Goal: Task Accomplishment & Management: Use online tool/utility

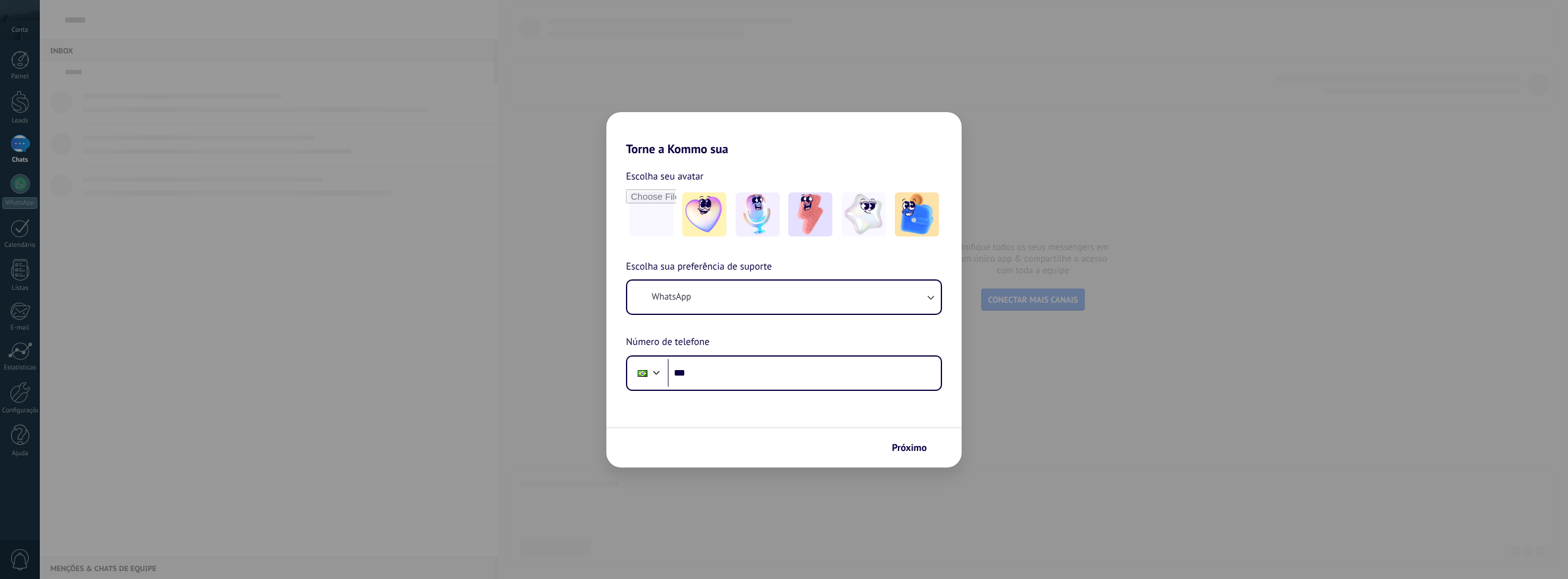
click at [1015, 149] on div "Torne a Kommo sua Escolha seu avatar Escolha sua preferência de suporte WhatsAp…" at bounding box center [784, 289] width 1568 height 579
click at [841, 301] on button "WhatsApp" at bounding box center [784, 297] width 314 height 33
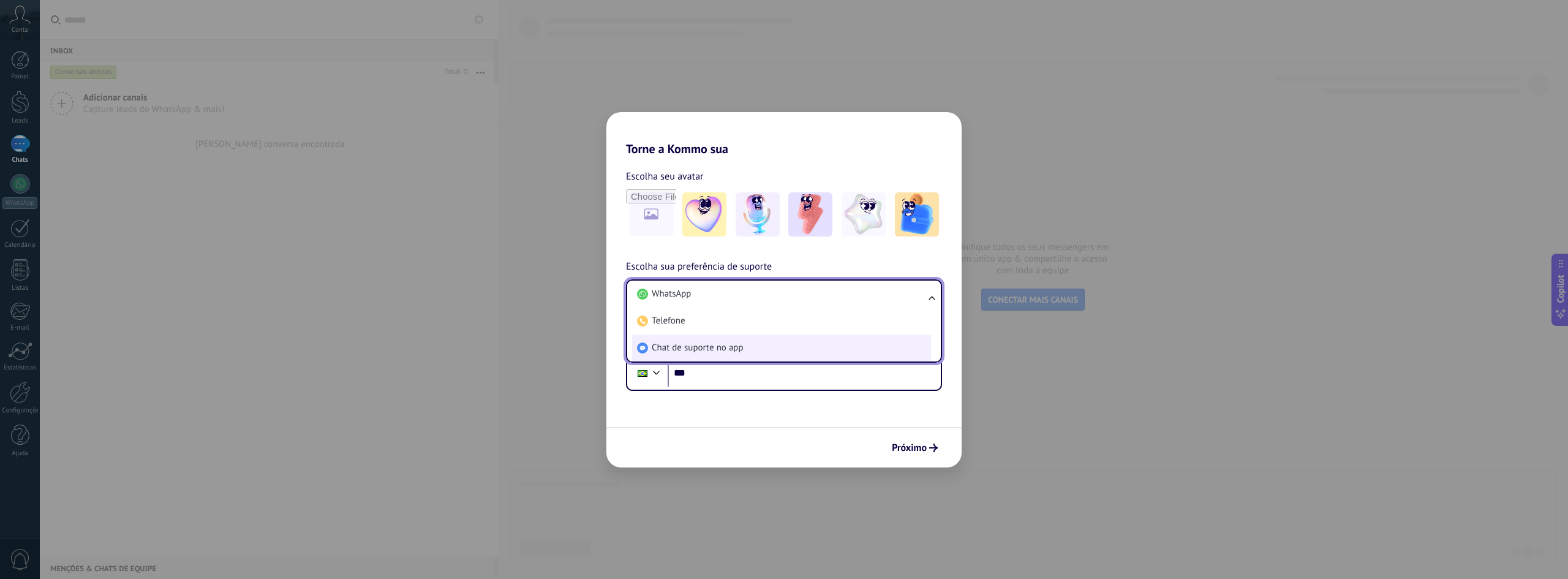
click at [906, 346] on li "Chat de suporte no app" at bounding box center [781, 348] width 299 height 27
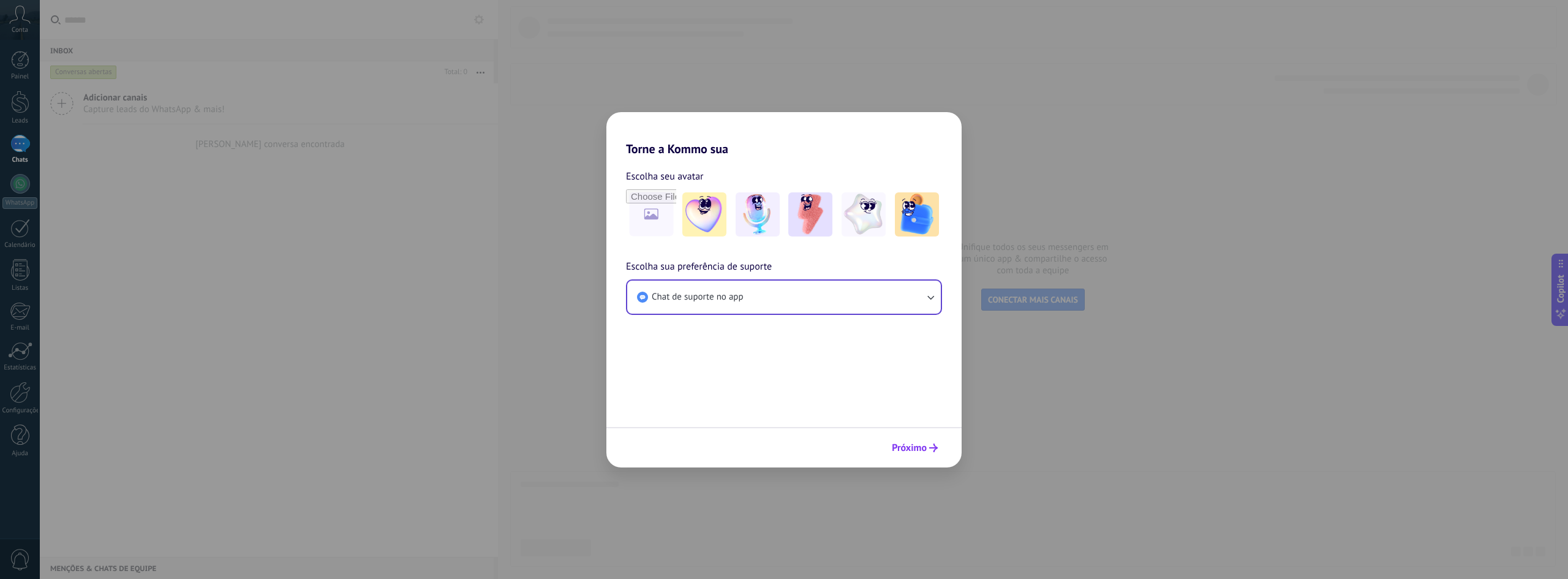
click at [933, 451] on icon "submit" at bounding box center [933, 447] width 9 height 9
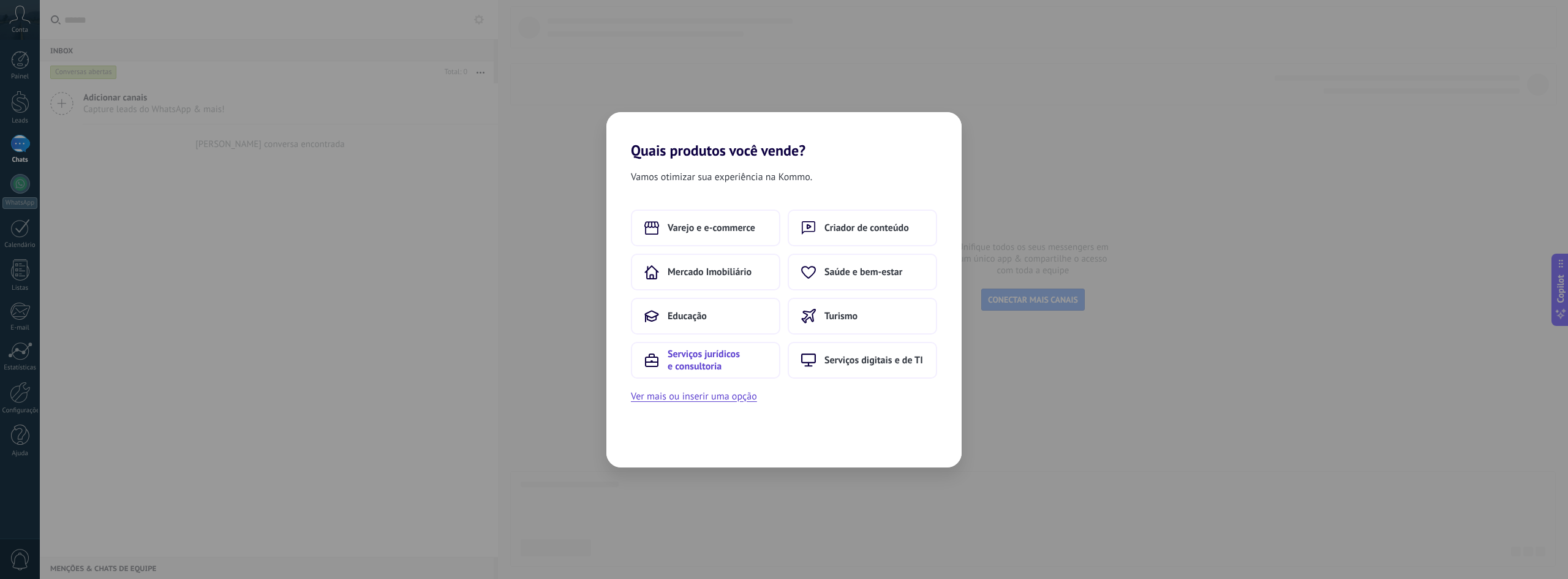
click at [747, 353] on span "Serviços jurídicos e consultoria" at bounding box center [717, 360] width 99 height 24
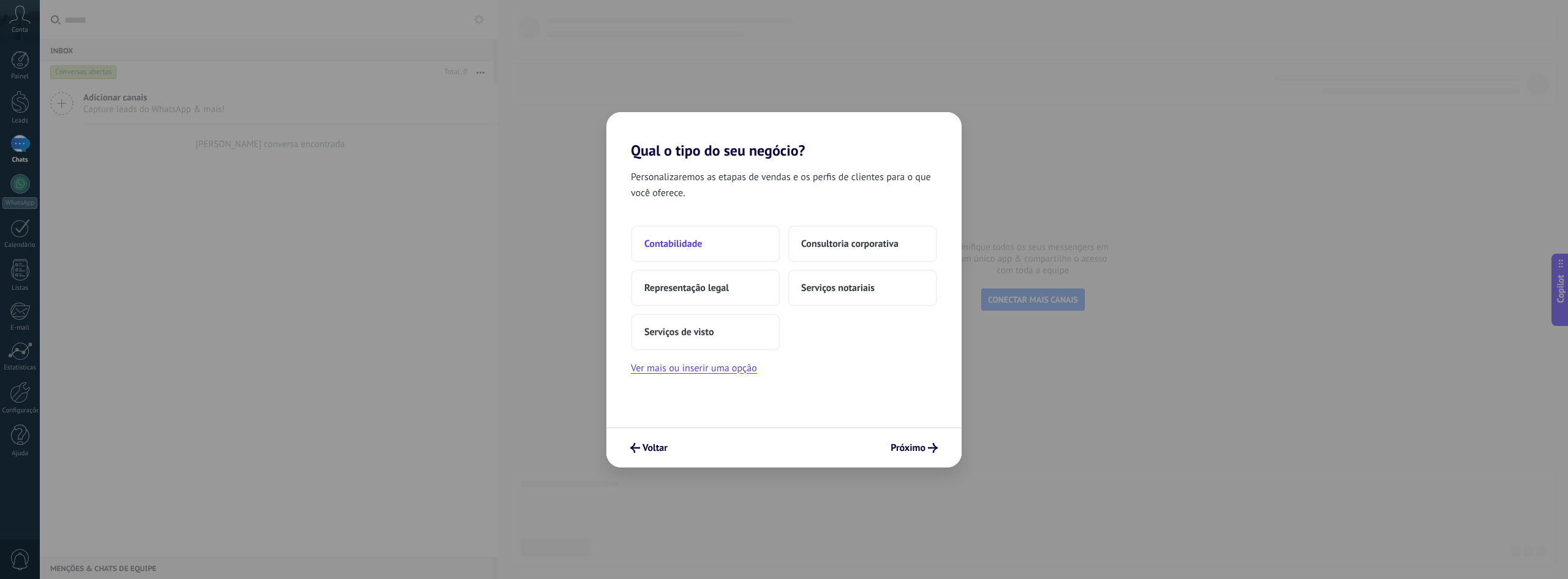
click at [715, 246] on button "Contabilidade" at bounding box center [706, 244] width 149 height 36
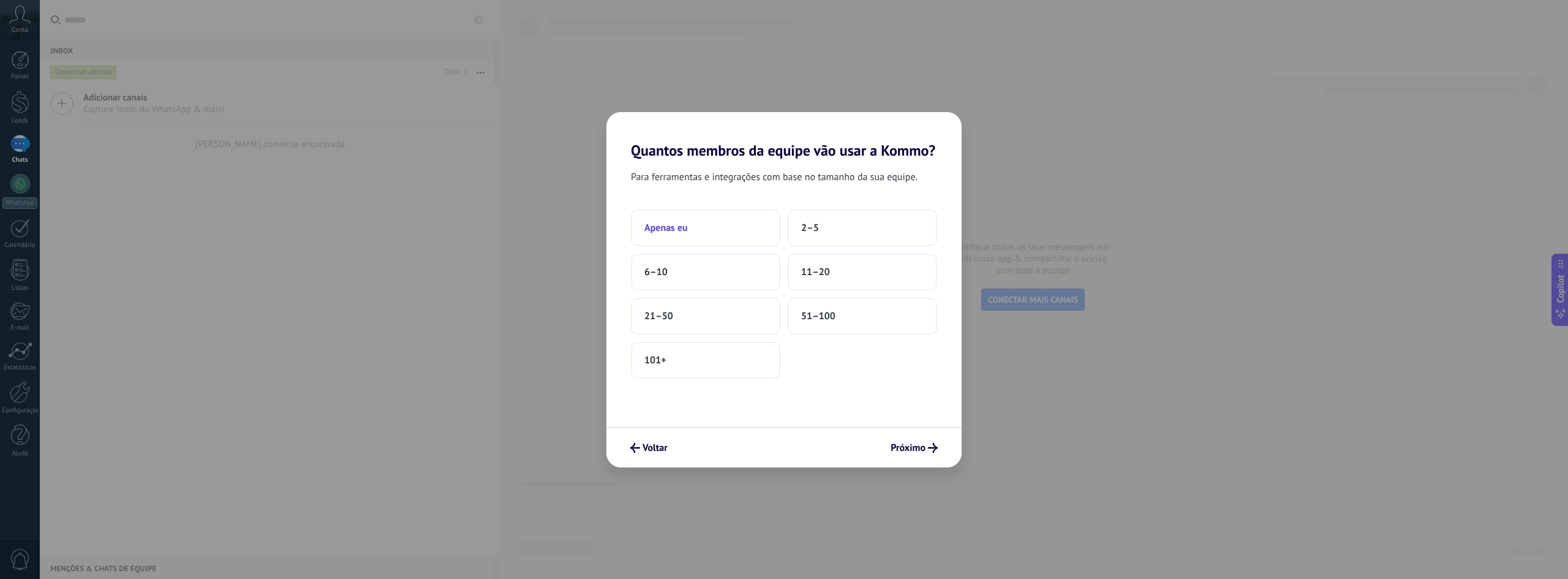
click at [719, 233] on button "Apenas eu" at bounding box center [706, 228] width 149 height 36
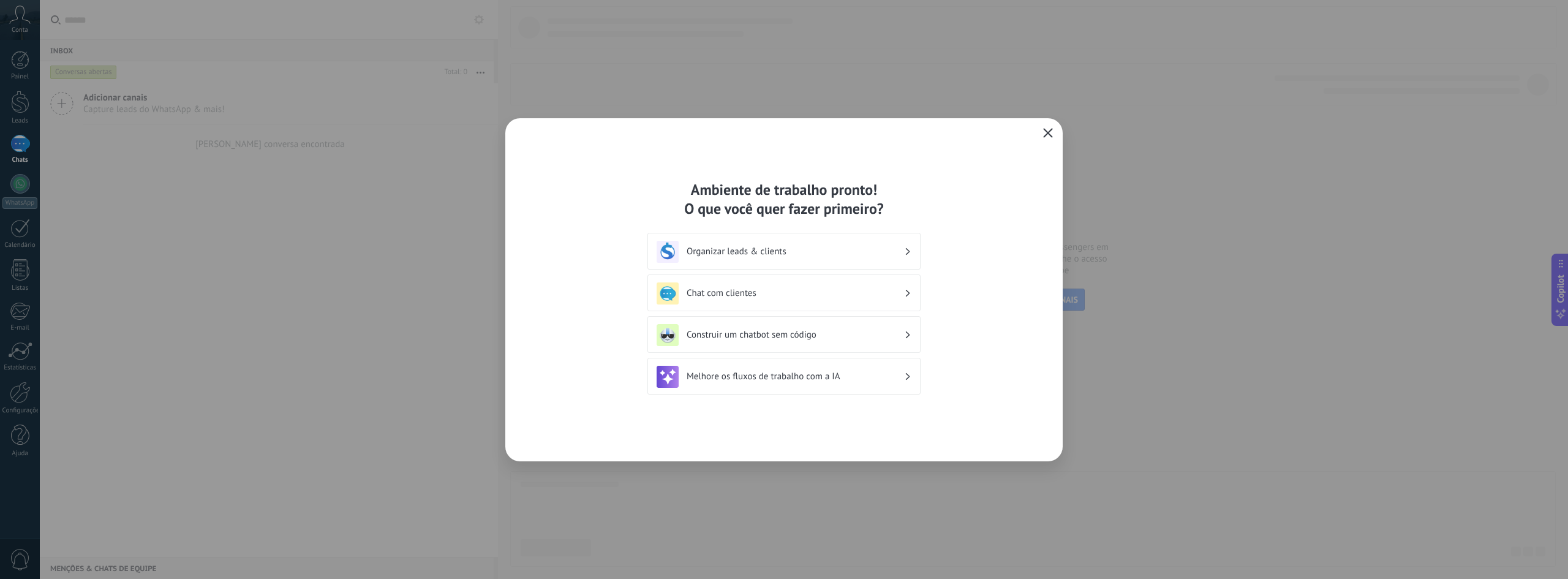
click at [1054, 133] on button "button" at bounding box center [1048, 133] width 16 height 17
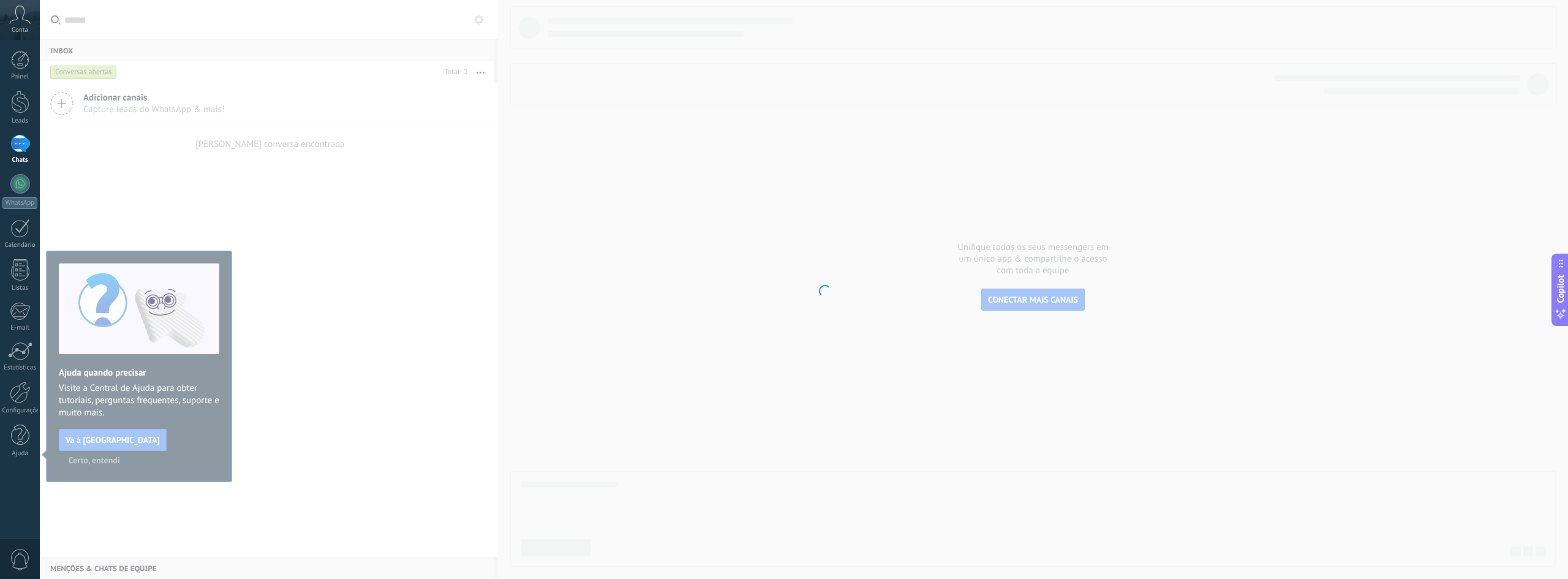
click at [339, 191] on body ".abccls-1,.abccls-2{fill-rule:evenodd}.abccls-2{fill:#fff} .abfcls-1{fill:none}…" at bounding box center [784, 289] width 1568 height 579
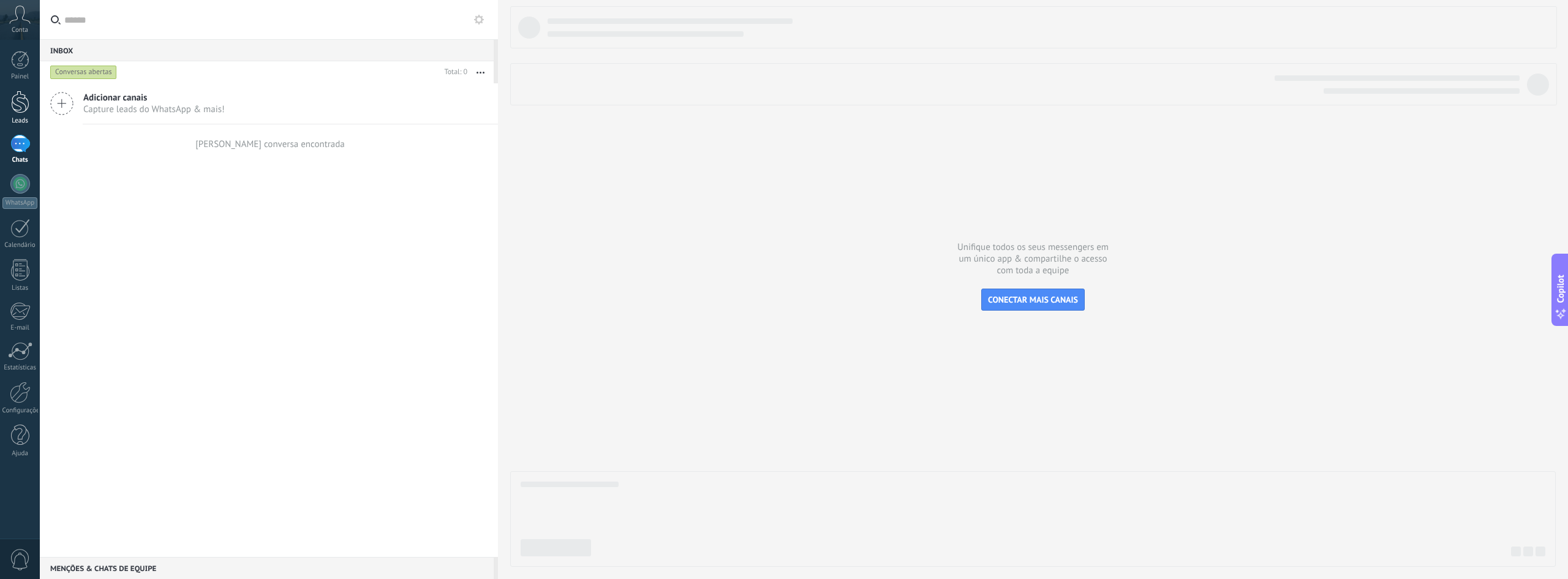
click at [24, 101] on div at bounding box center [20, 102] width 18 height 23
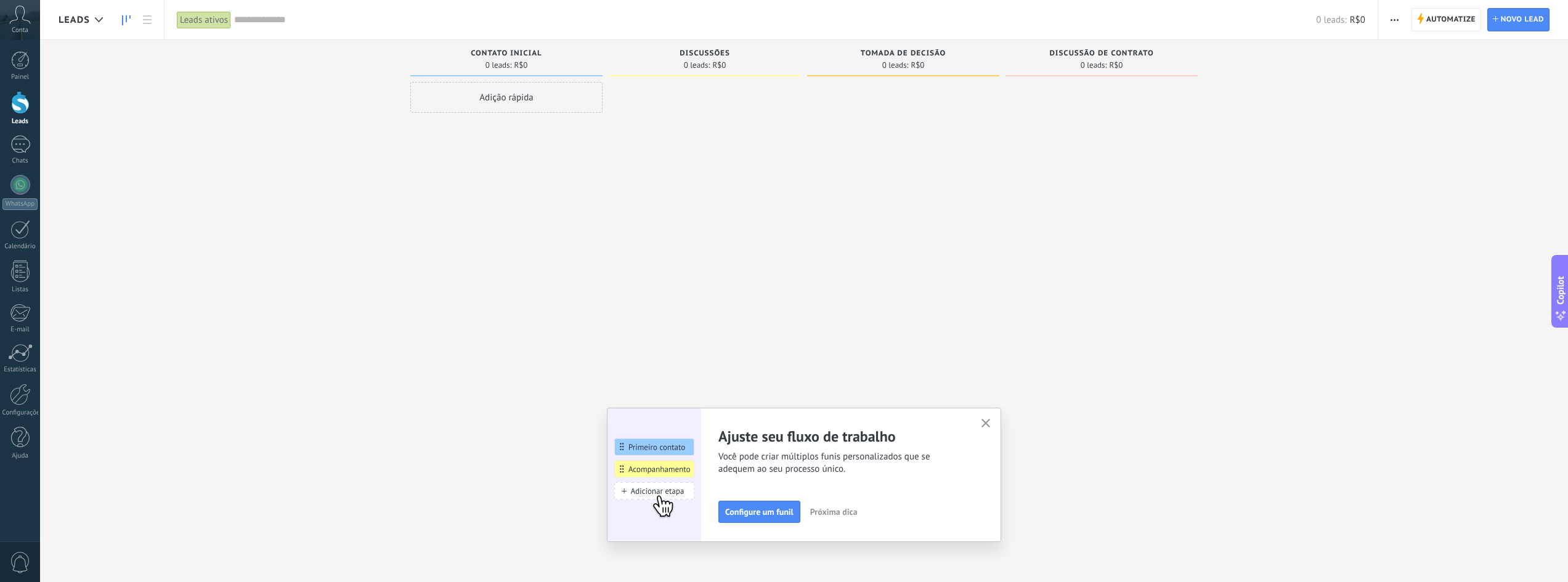
click at [986, 426] on use "button" at bounding box center [986, 423] width 10 height 10
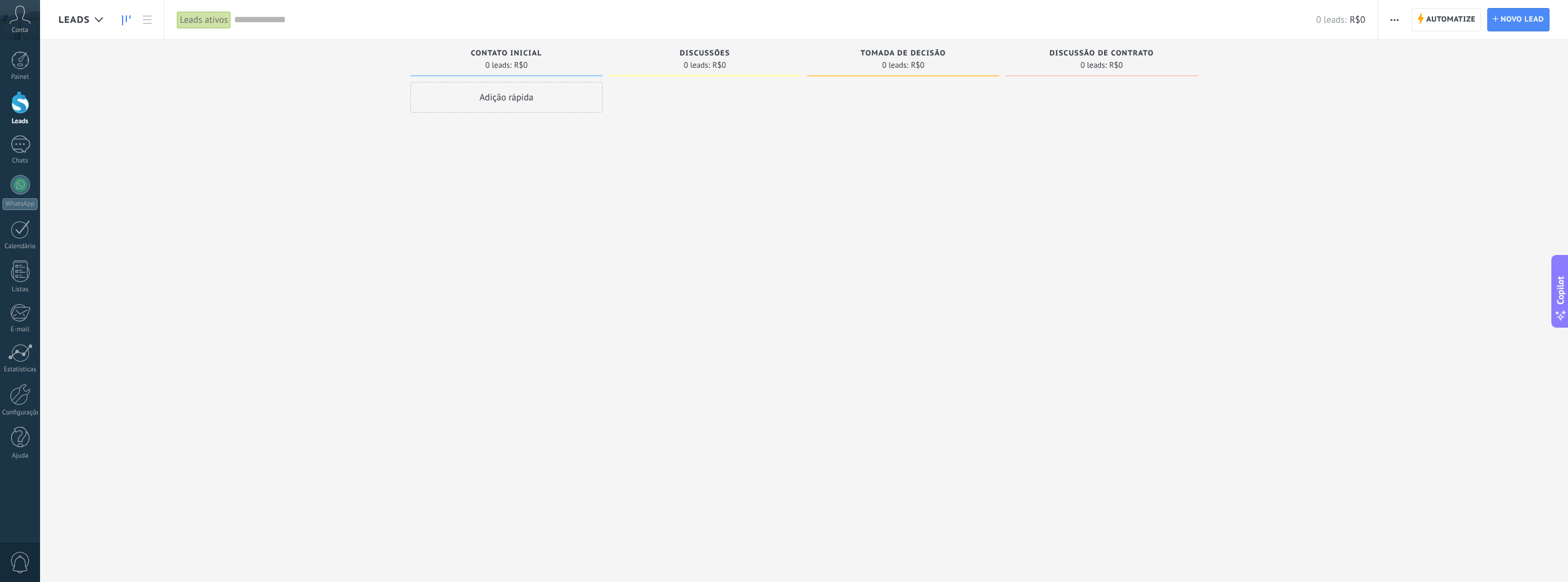
click at [1399, 23] on button "button" at bounding box center [1395, 20] width 18 height 23
